Goal: Check status

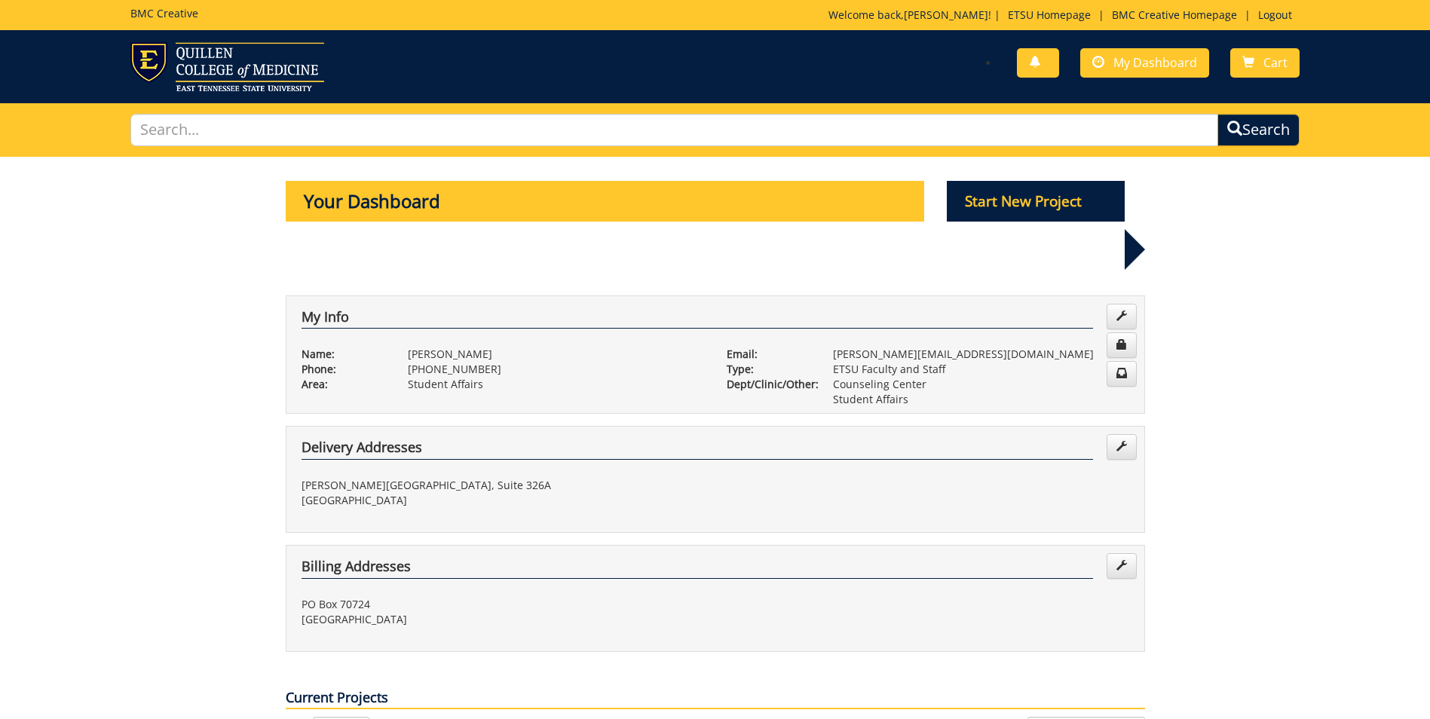
scroll to position [226, 0]
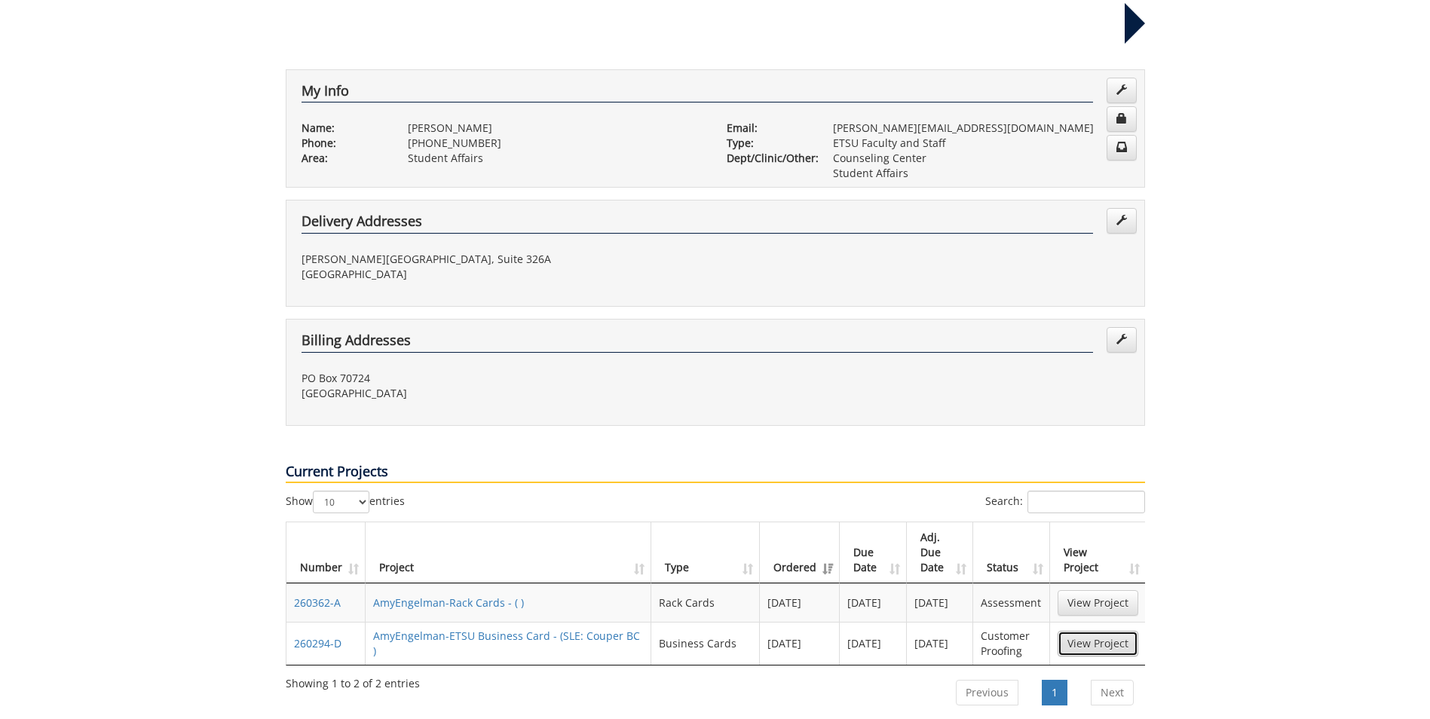
click at [1124, 631] on link "View Project" at bounding box center [1097, 644] width 81 height 26
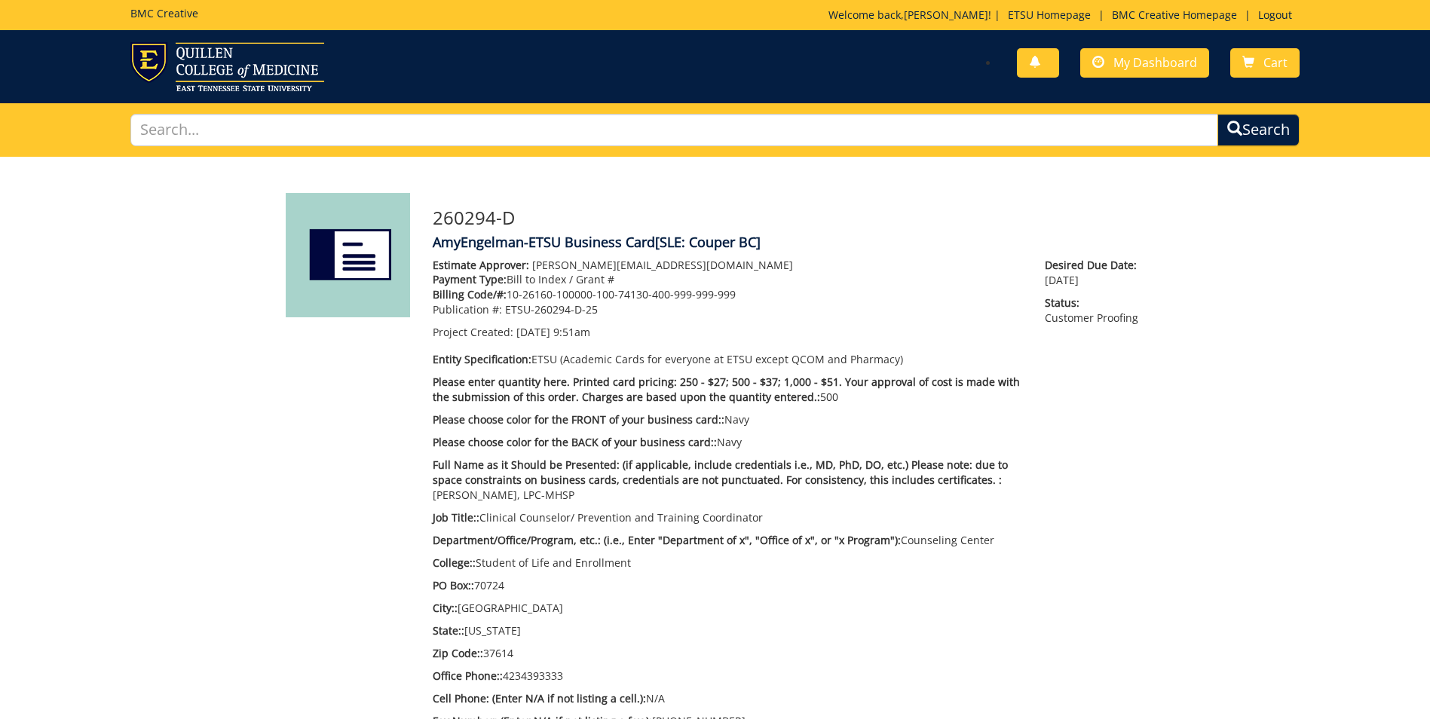
scroll to position [603, 0]
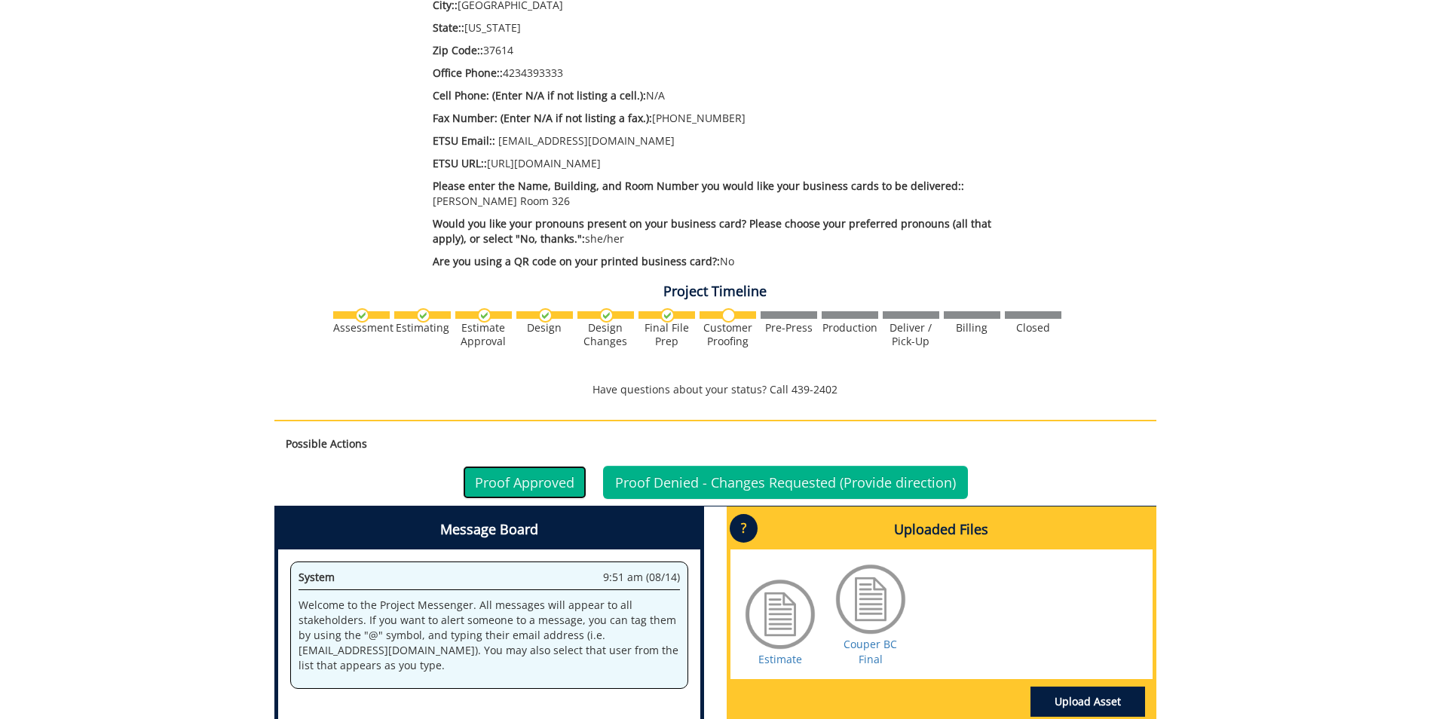
click at [541, 488] on link "Proof Approved" at bounding box center [525, 482] width 124 height 33
